Goal: Navigation & Orientation: Find specific page/section

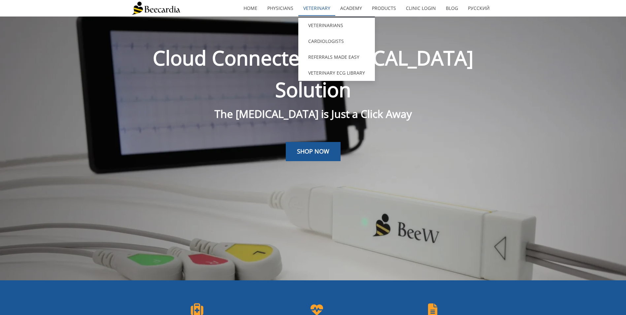
click at [316, 12] on link "Veterinary" at bounding box center [316, 8] width 37 height 15
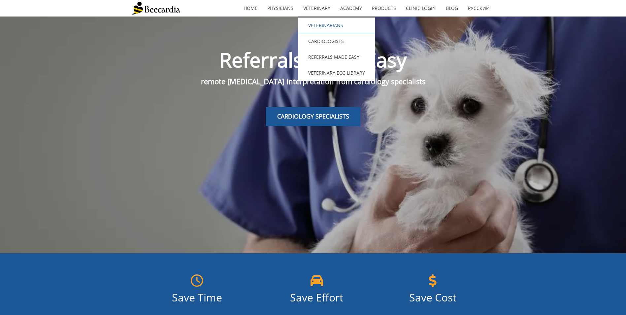
click at [319, 22] on link "Veterinarians" at bounding box center [336, 25] width 77 height 16
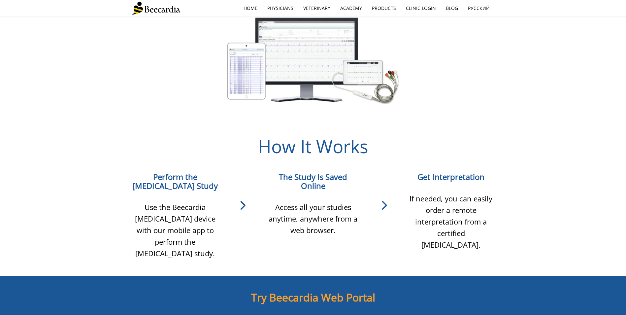
scroll to position [528, 0]
